Goal: Navigation & Orientation: Find specific page/section

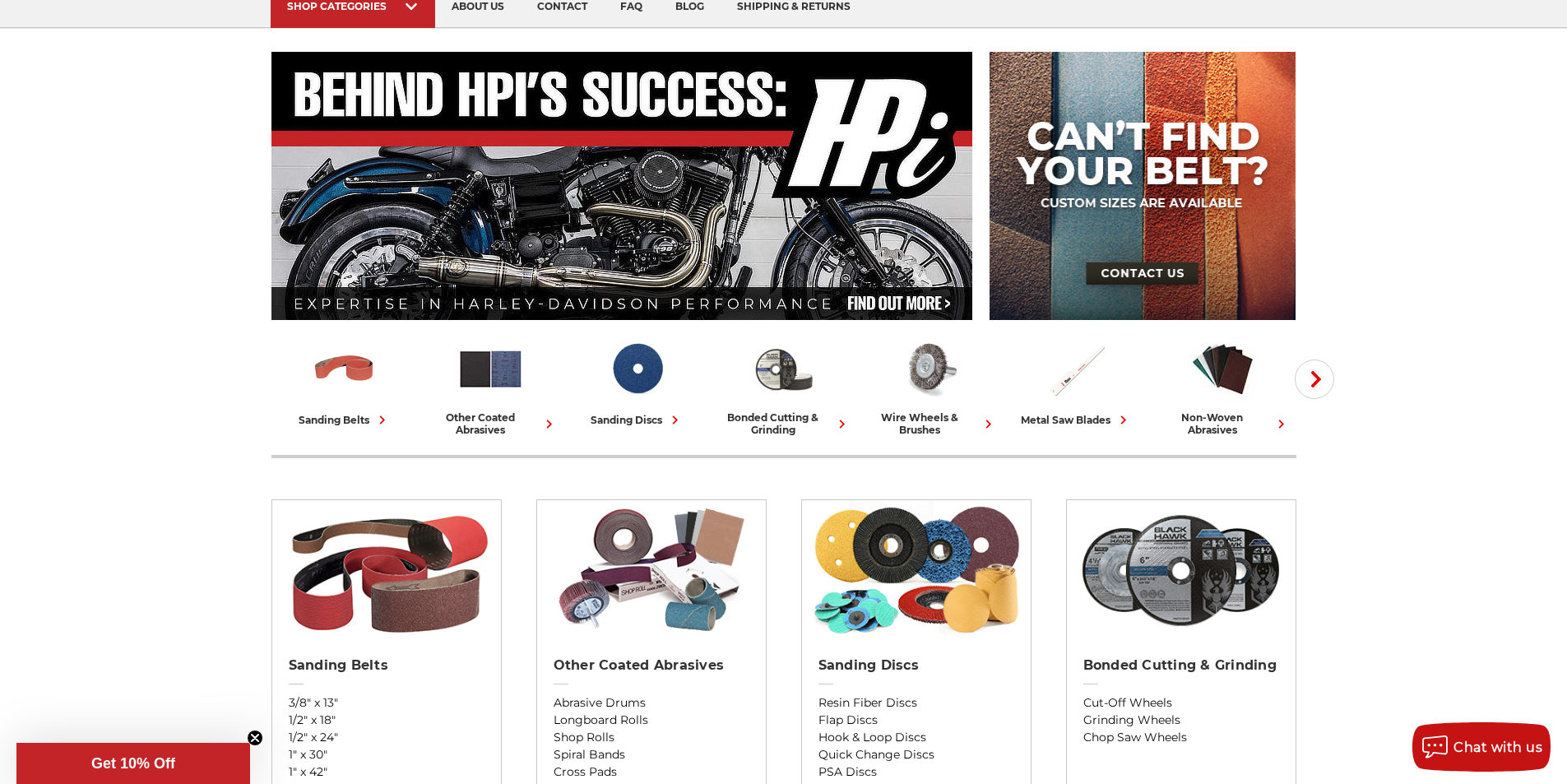
scroll to position [247, 0]
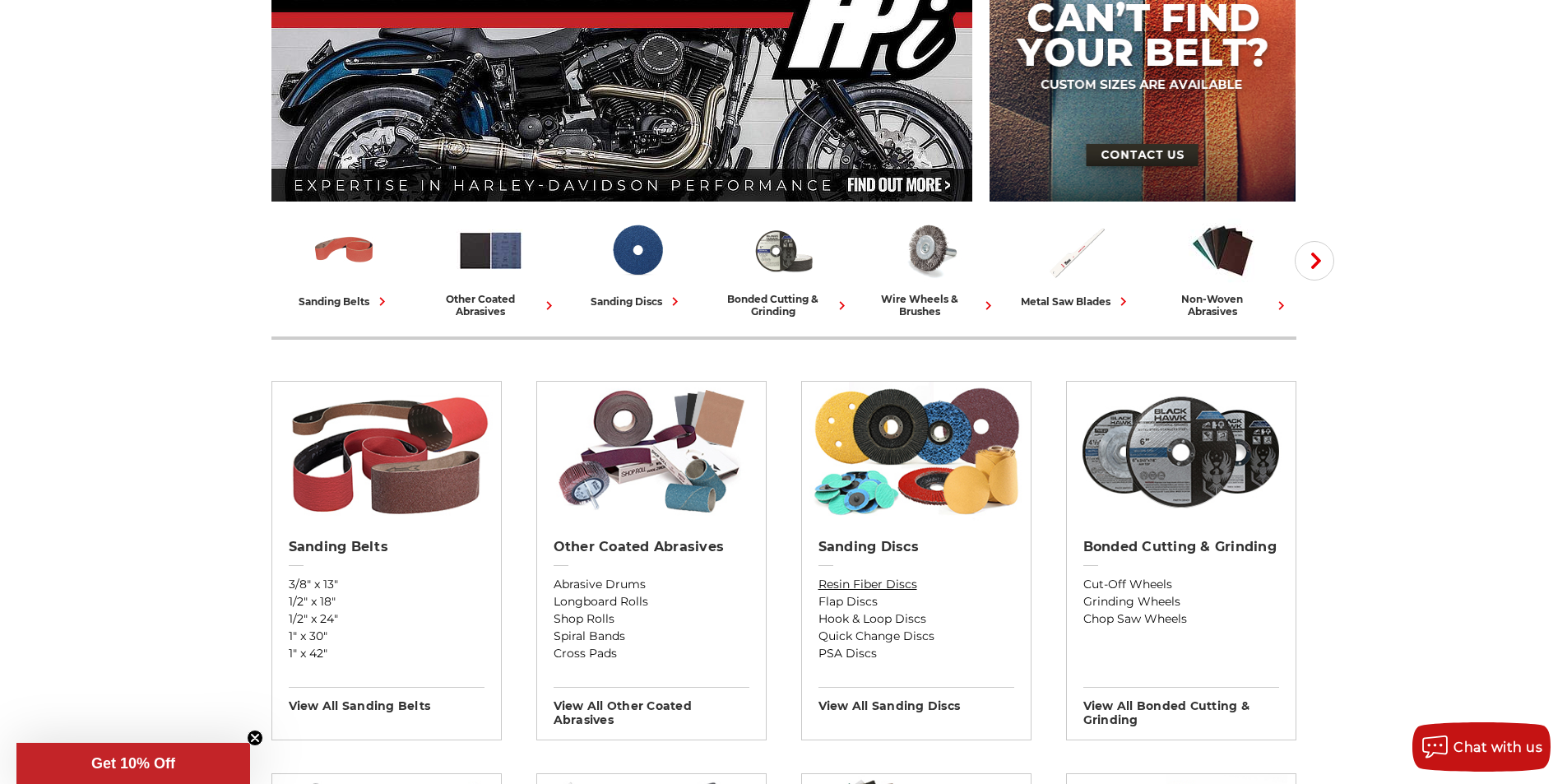
click at [869, 583] on link "Resin Fiber Discs" at bounding box center [916, 584] width 195 height 17
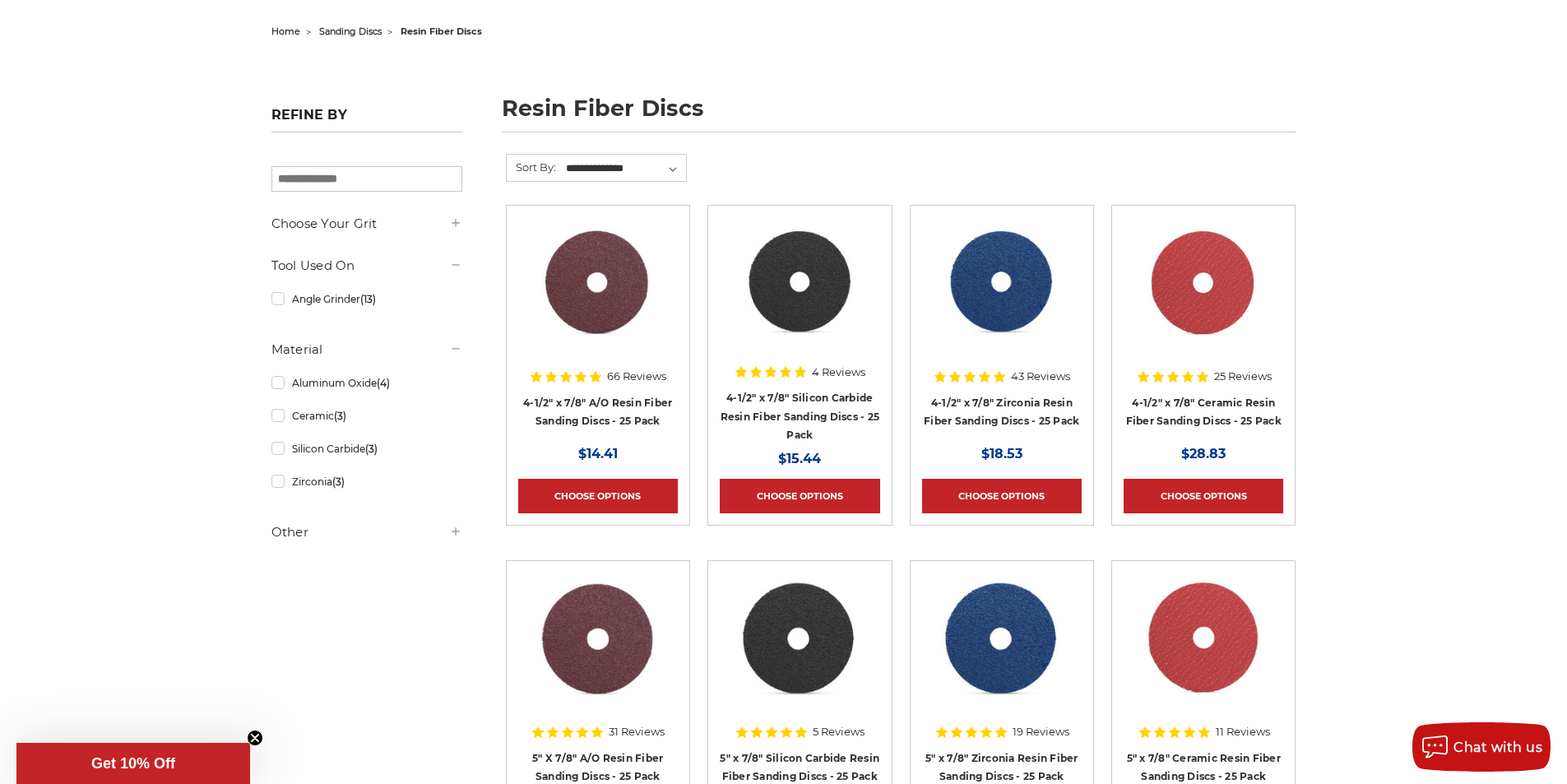
scroll to position [165, 0]
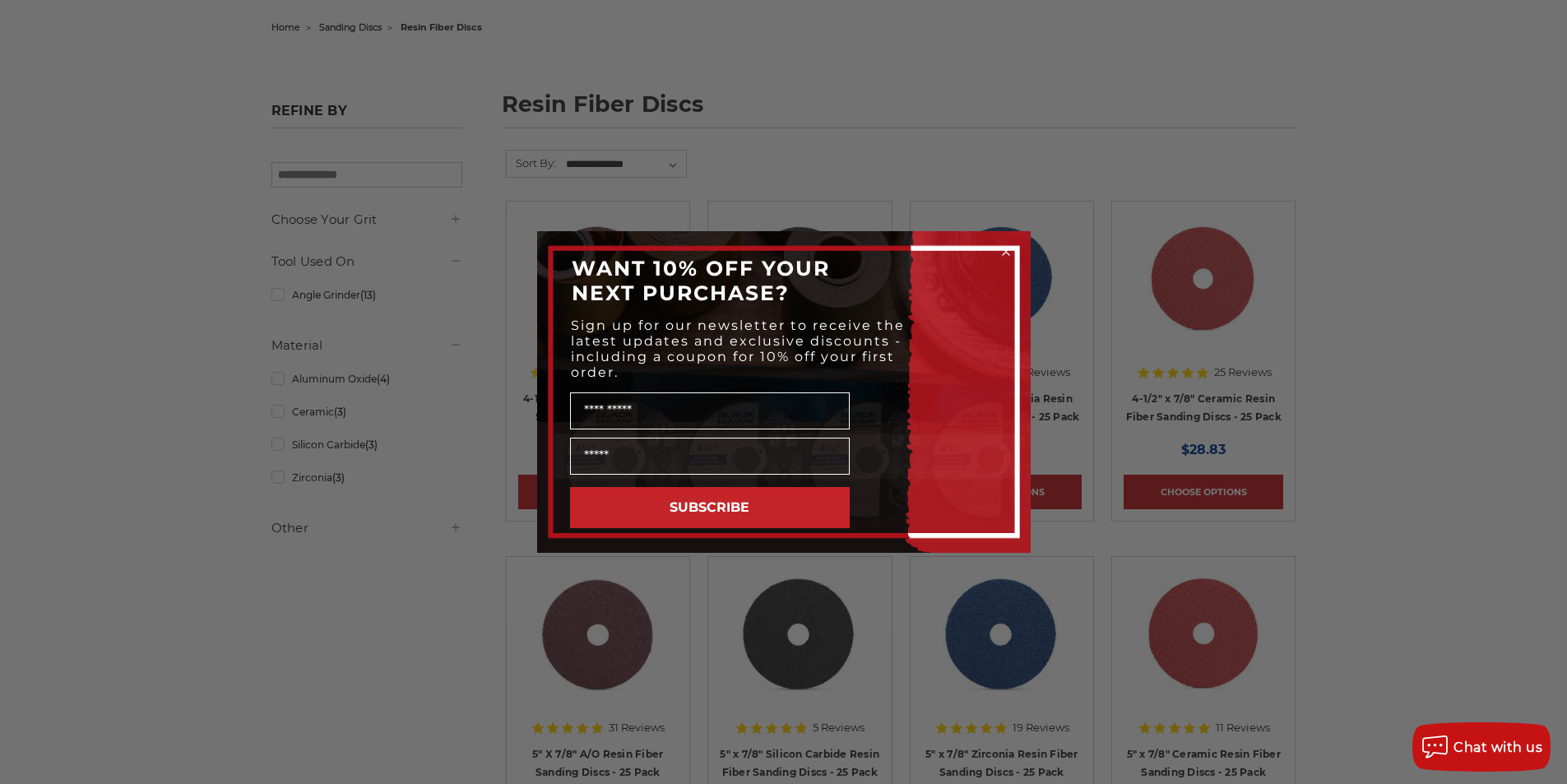
click at [973, 173] on div "Close dialog WANT 10% OFF YOUR NEXT PURCHASE? Sign up for our newsletter to rec…" at bounding box center [784, 392] width 1567 height 784
click at [1010, 248] on circle "Close dialog" at bounding box center [1005, 251] width 15 height 15
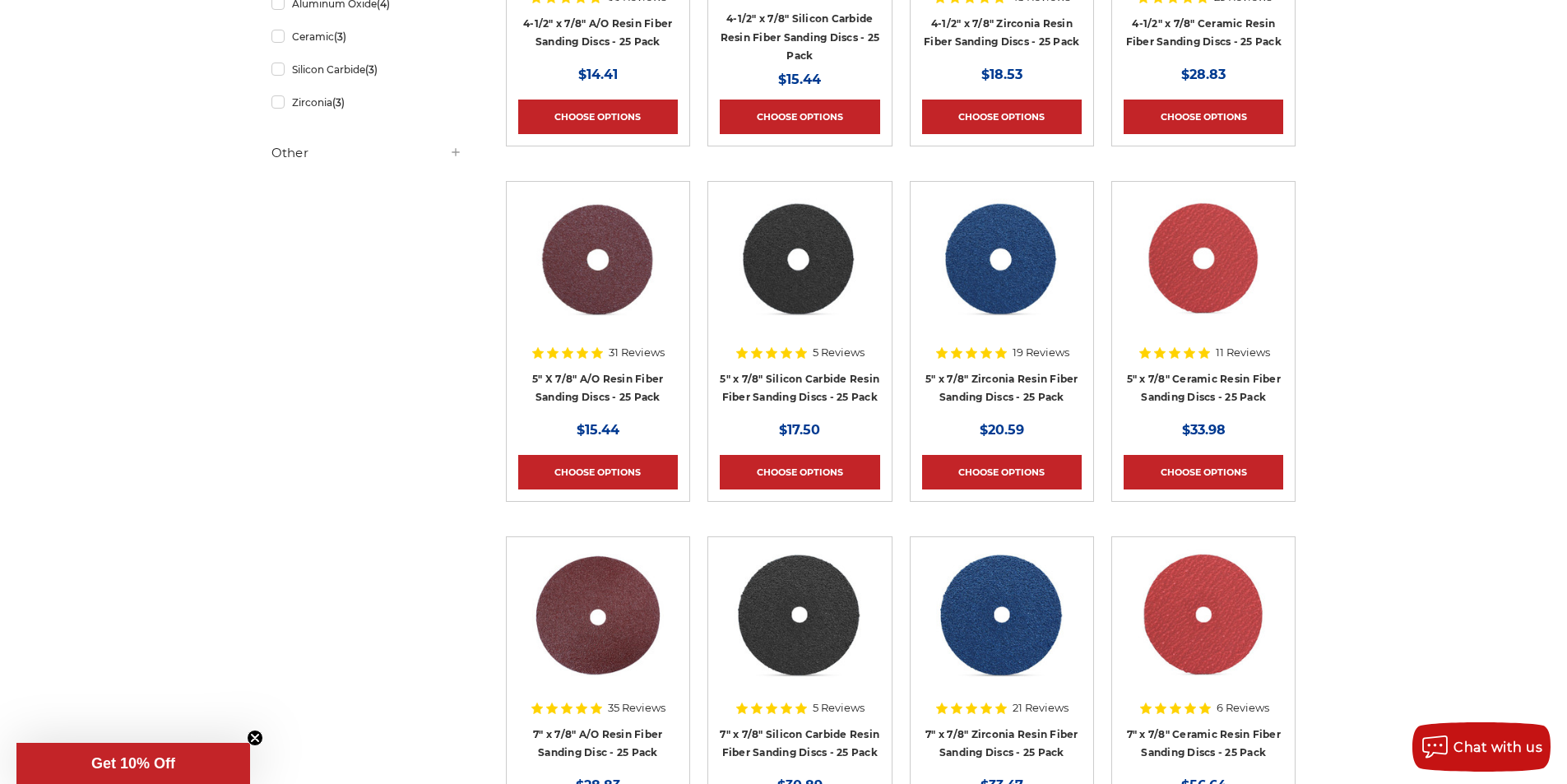
scroll to position [658, 0]
